Goal: Information Seeking & Learning: Learn about a topic

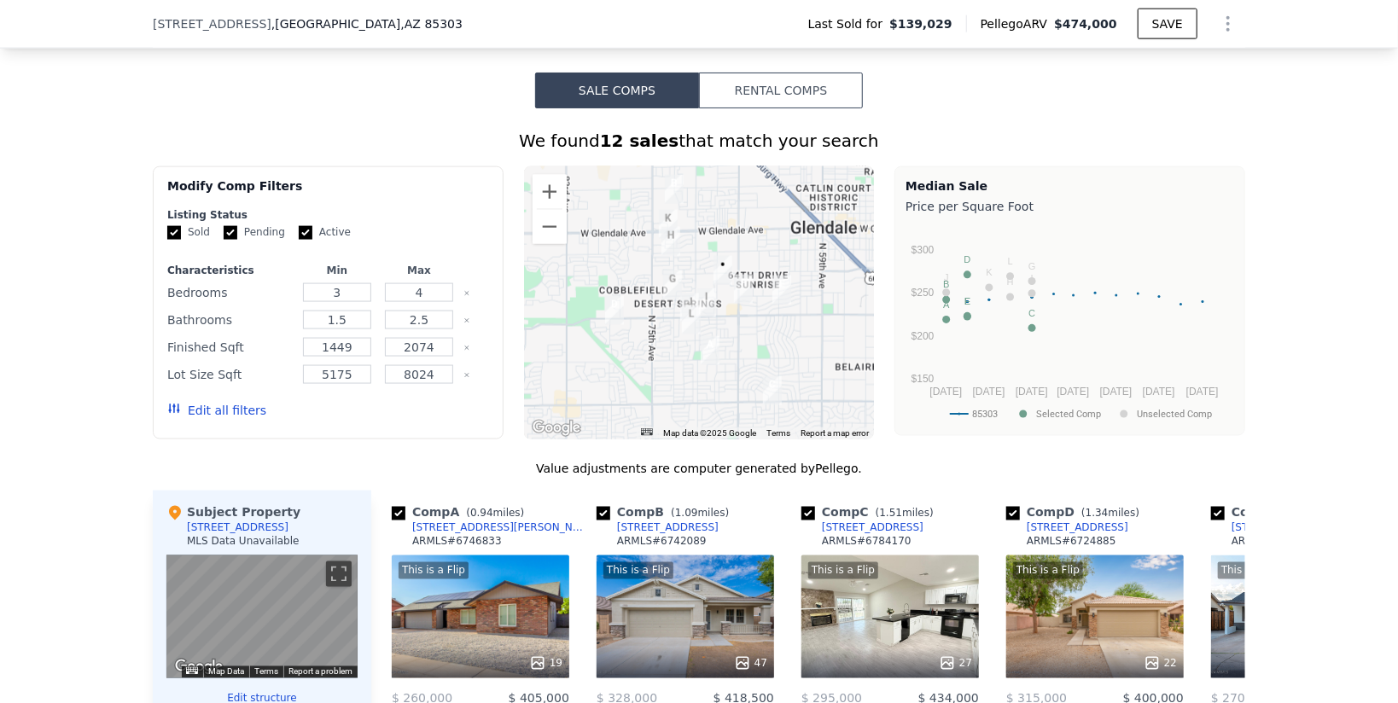
scroll to position [1250, 0]
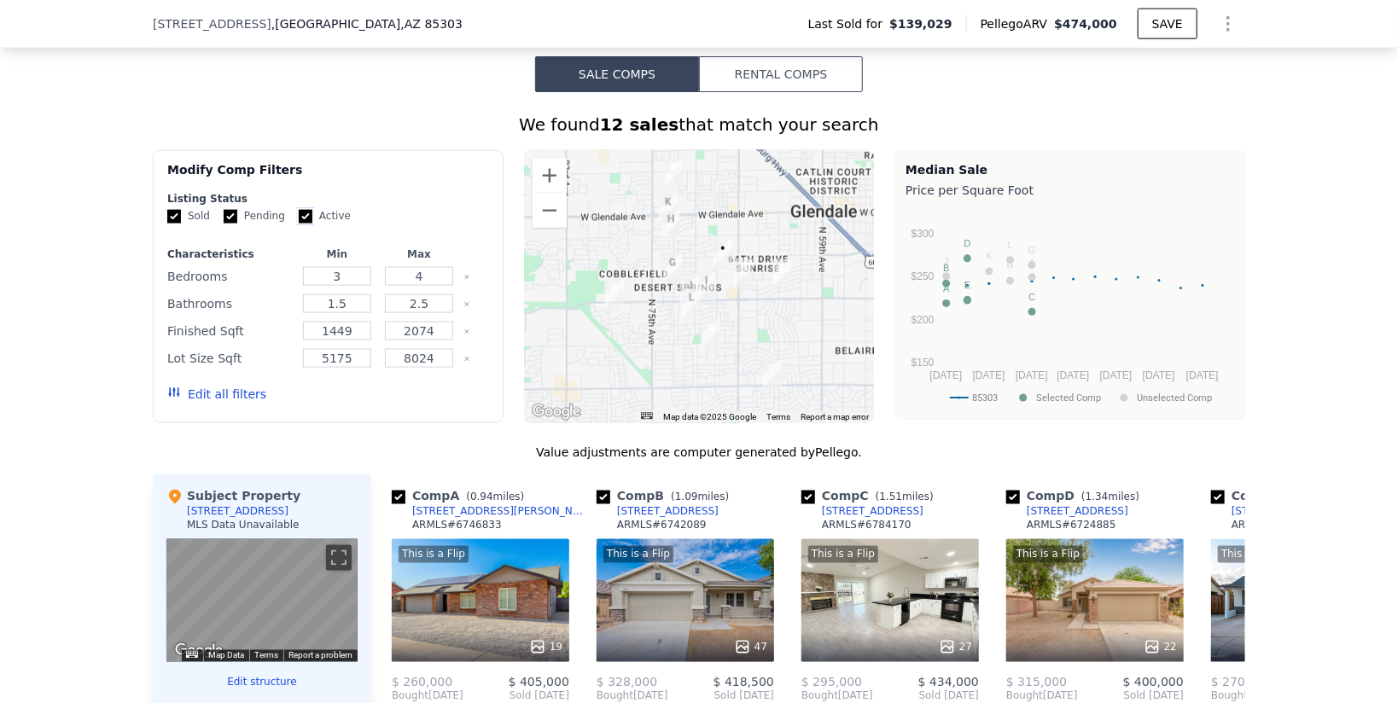
click at [302, 213] on input "Active" at bounding box center [306, 217] width 14 height 14
checkbox input "false"
click at [230, 216] on input "Pending" at bounding box center [231, 217] width 14 height 14
checkbox input "false"
click at [432, 393] on button "Update Search" at bounding box center [423, 394] width 129 height 24
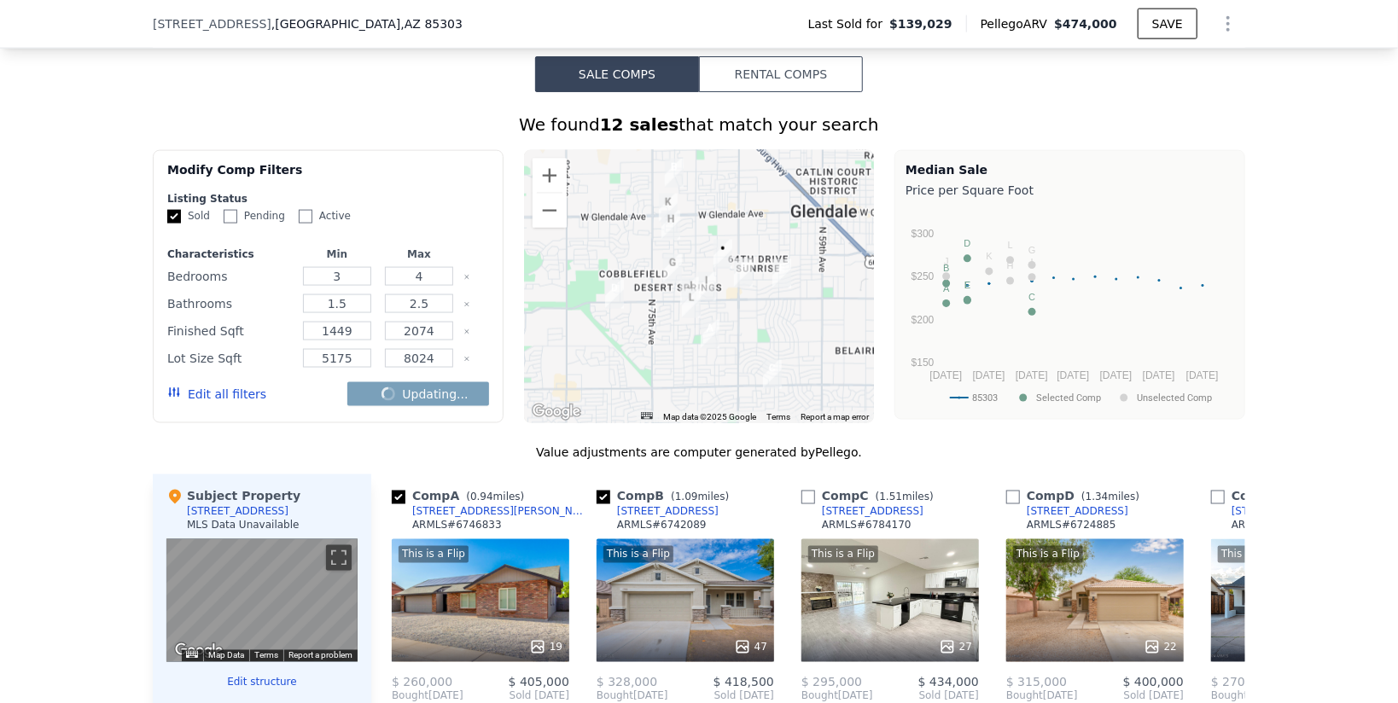
checkbox input "false"
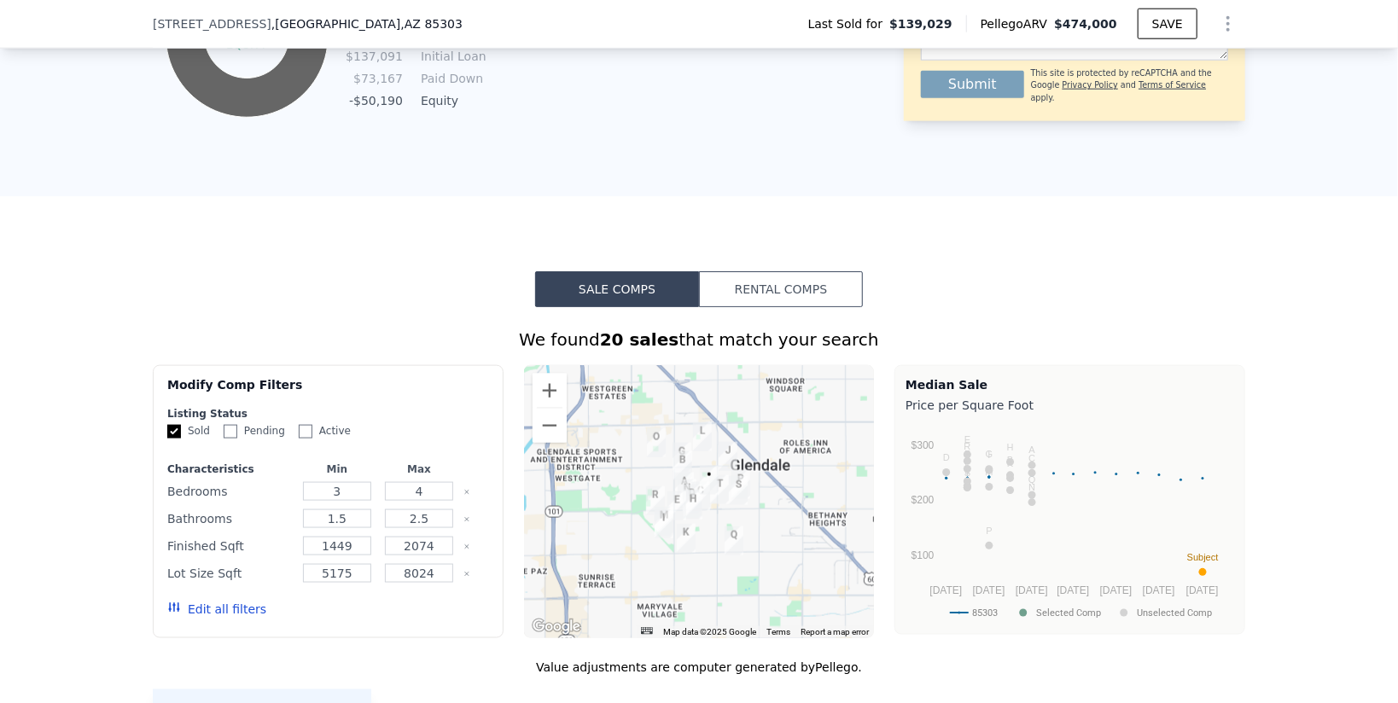
scroll to position [1069, 0]
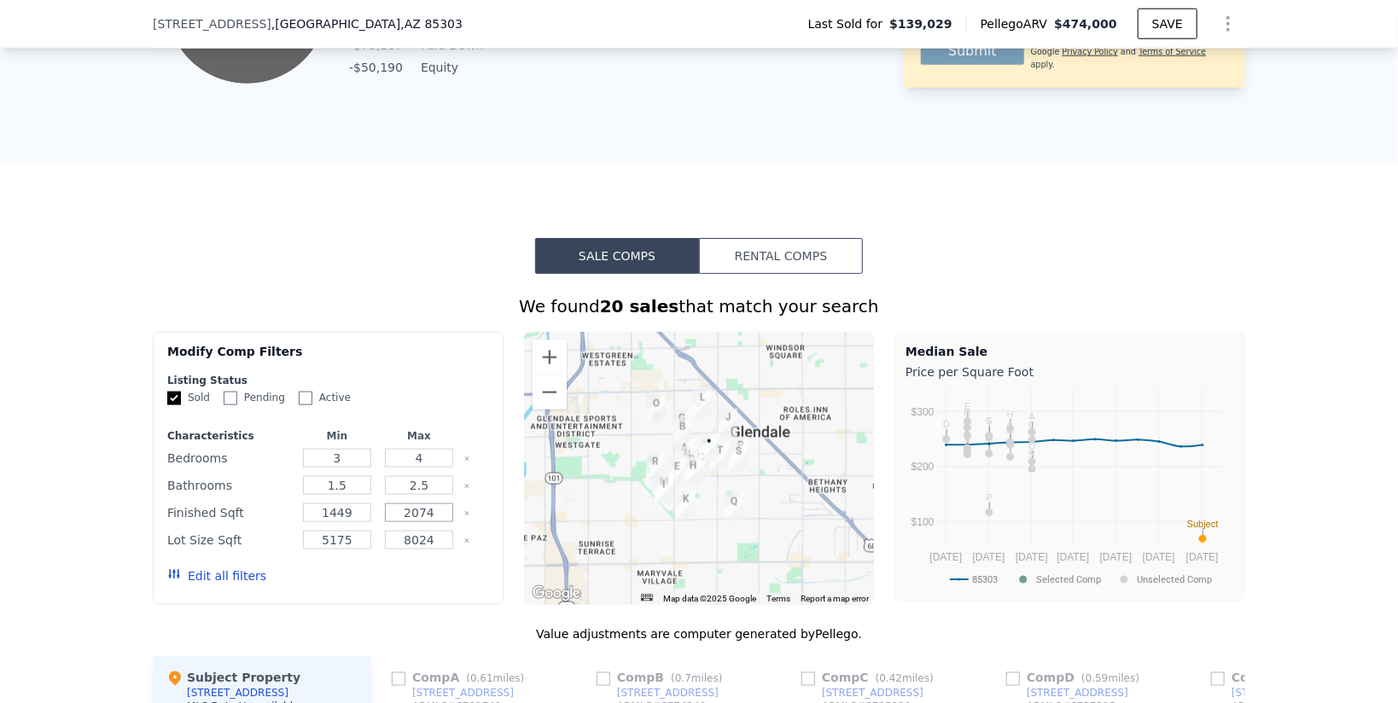
click at [444, 514] on input "2074" at bounding box center [418, 513] width 67 height 19
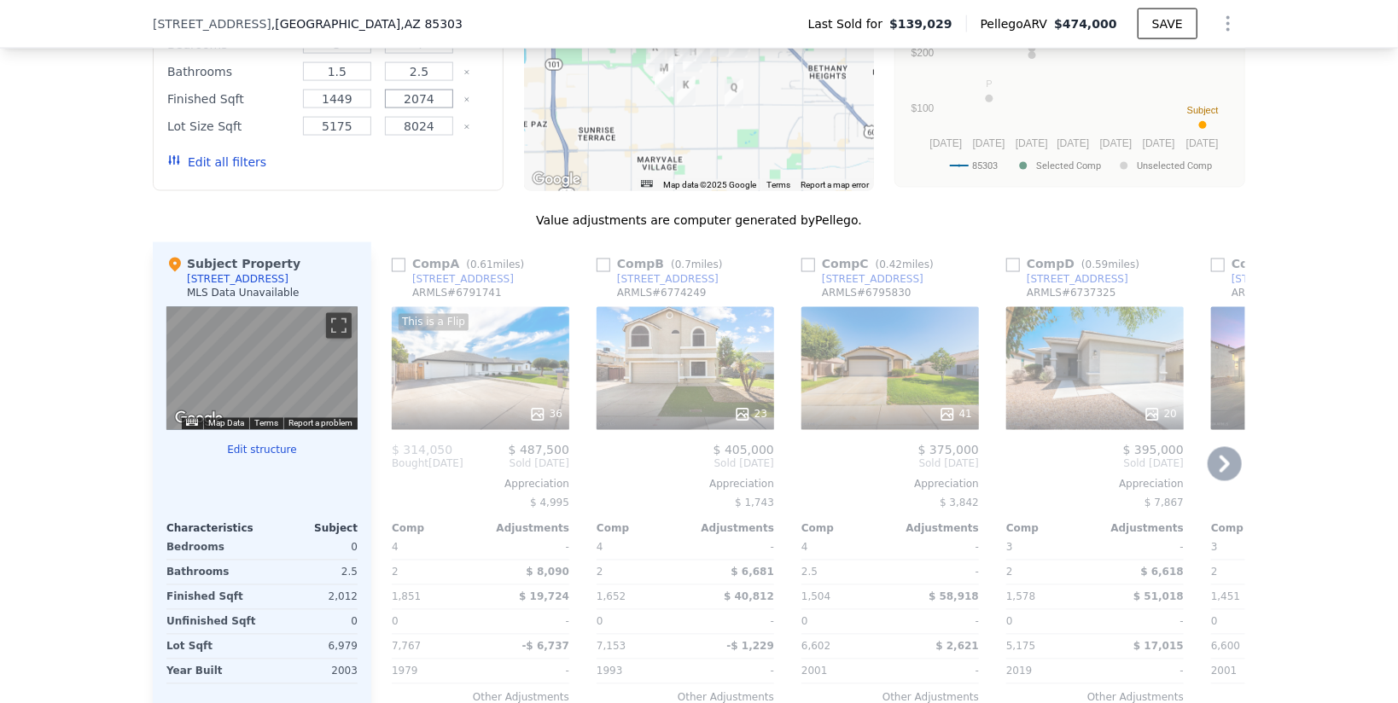
scroll to position [1584, 0]
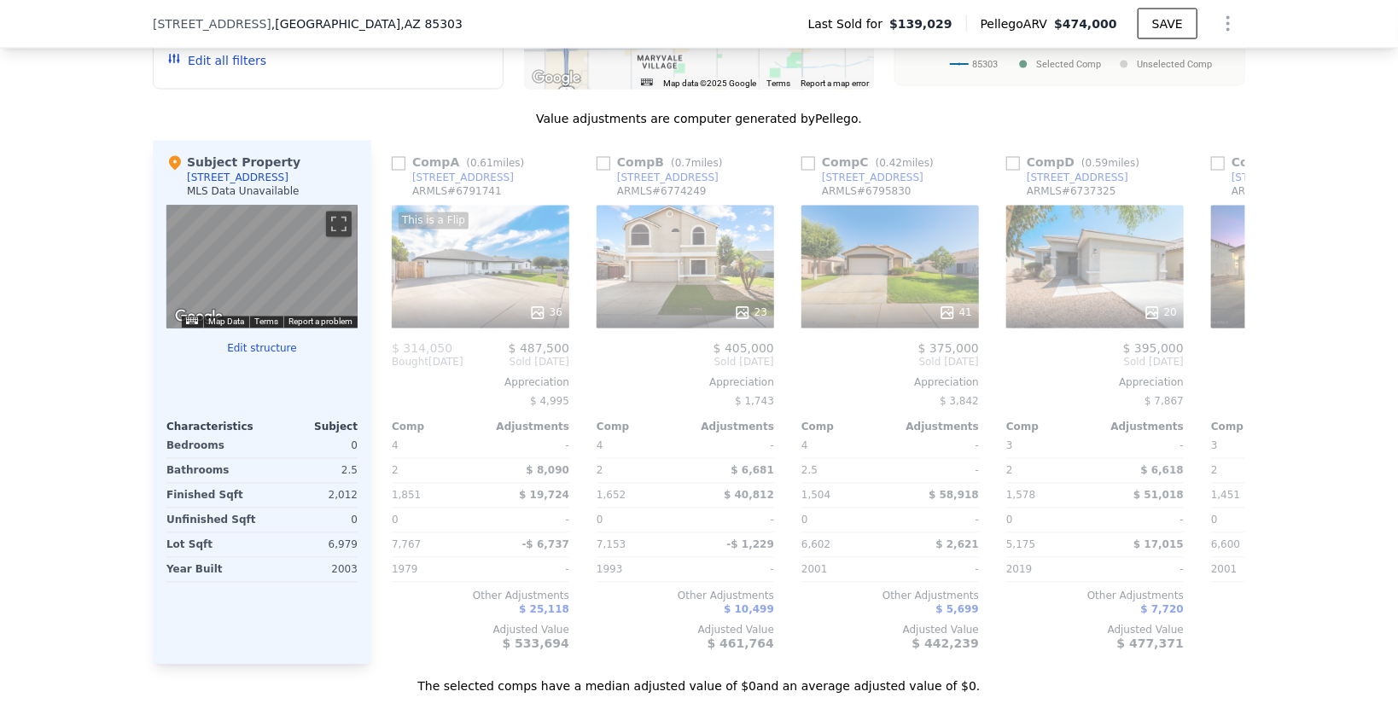
checkbox input "true"
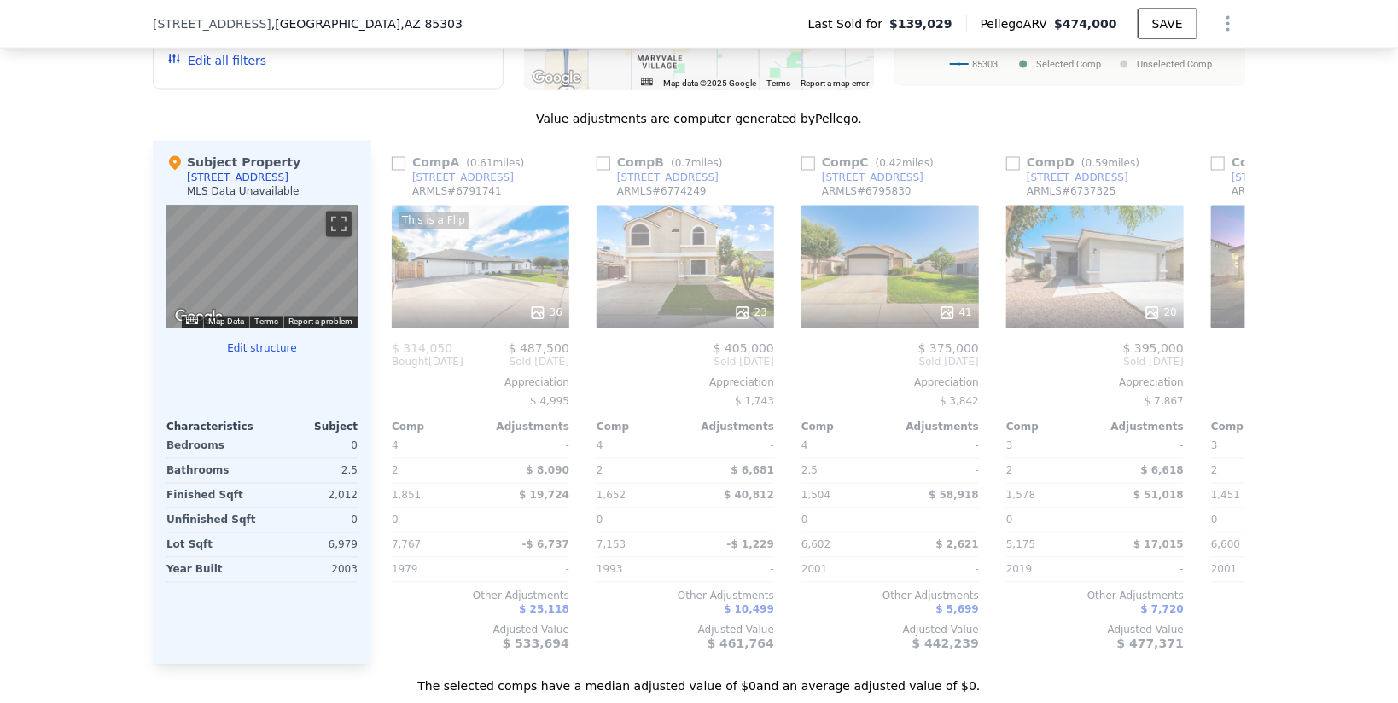
checkbox input "true"
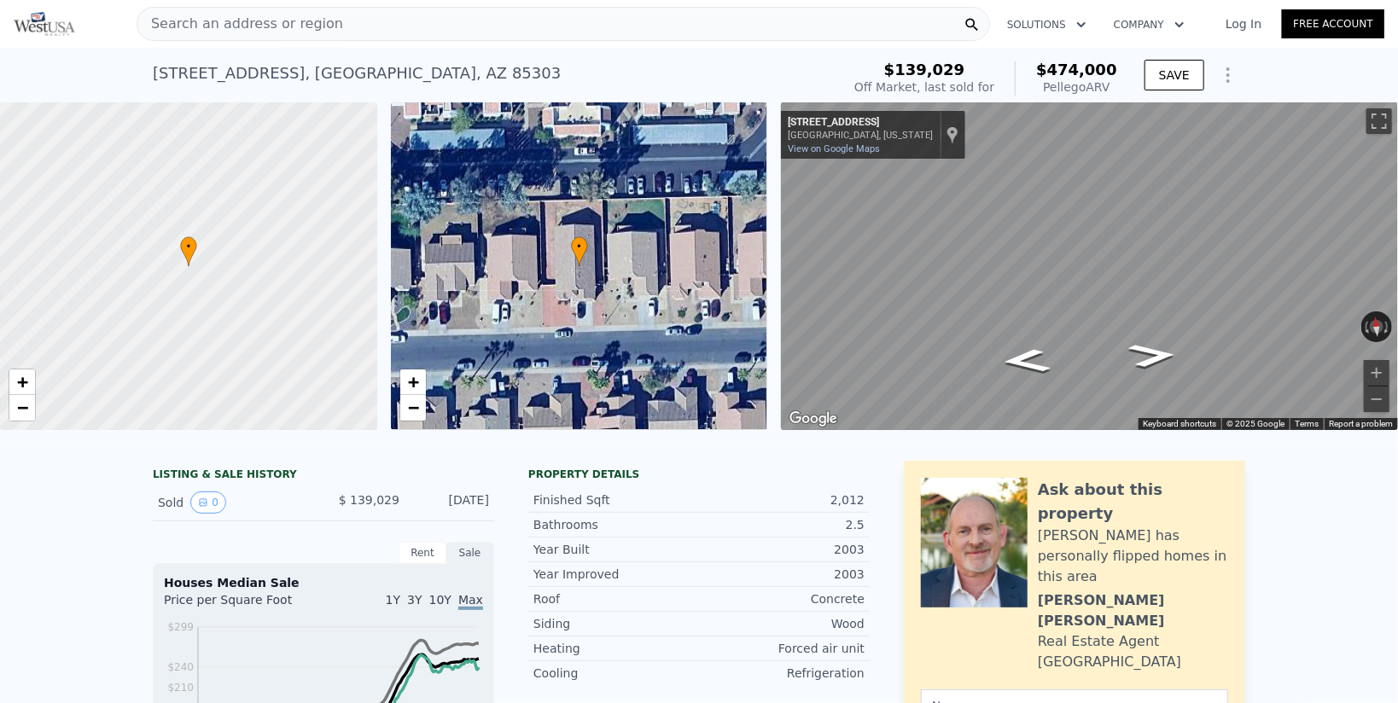
scroll to position [3, 0]
